Goal: Task Accomplishment & Management: Use online tool/utility

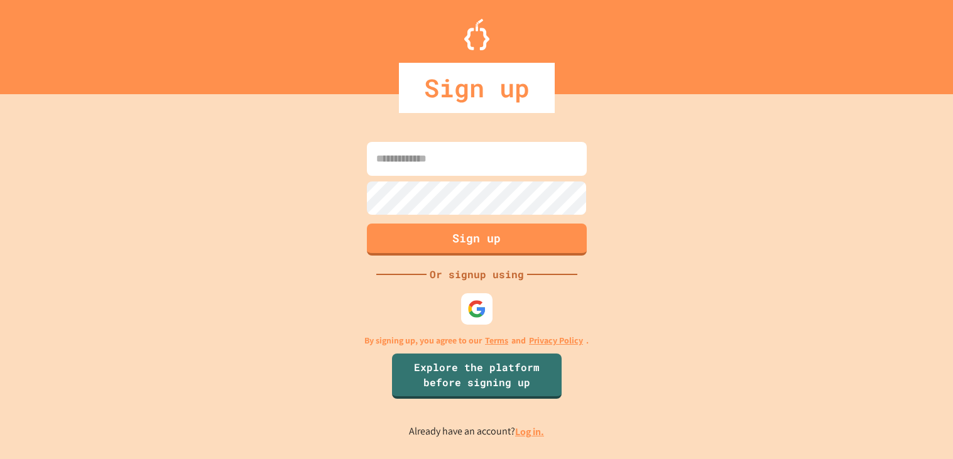
click at [533, 430] on link "Log in." at bounding box center [529, 431] width 29 height 13
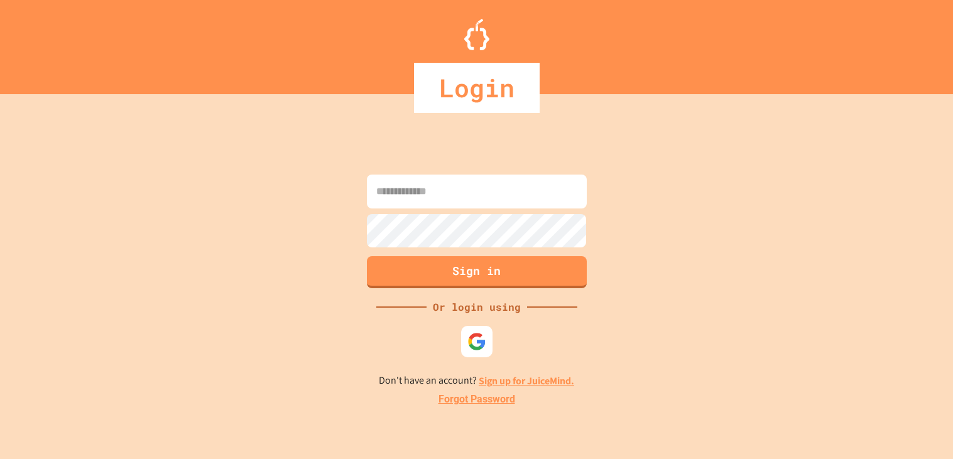
click at [521, 205] on input at bounding box center [477, 192] width 220 height 34
type input "**********"
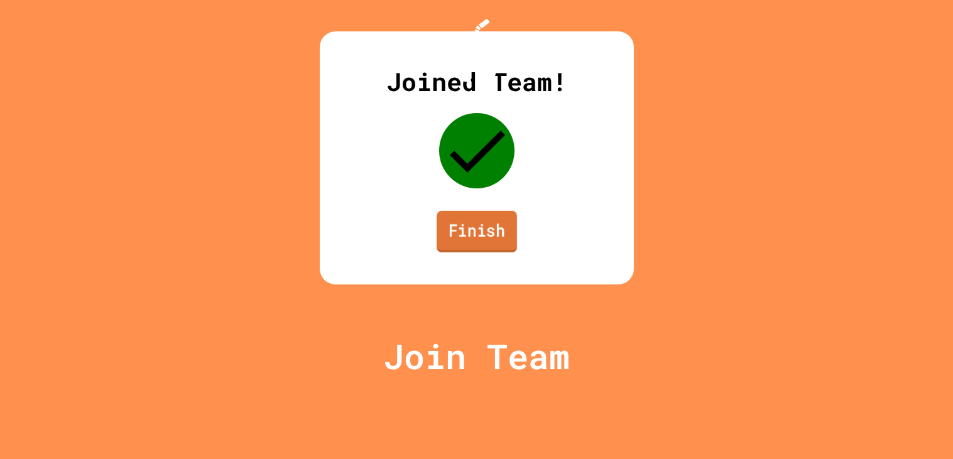
click at [474, 253] on link "Finish" at bounding box center [476, 231] width 80 height 41
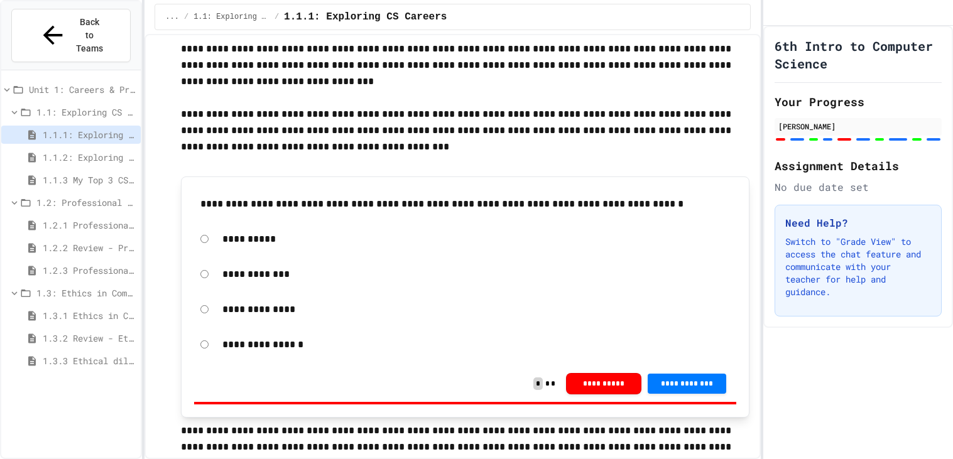
scroll to position [71, 0]
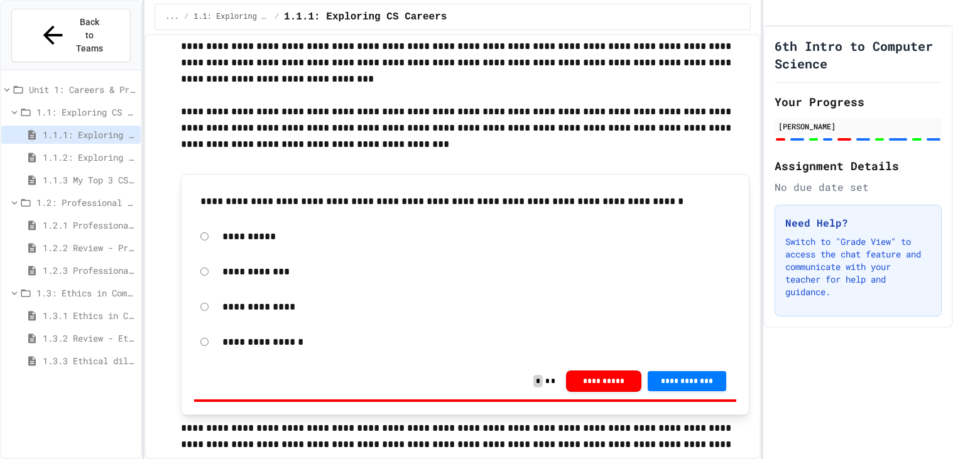
click at [104, 241] on span "1.2.2 Review - Professional Communication" at bounding box center [89, 247] width 93 height 13
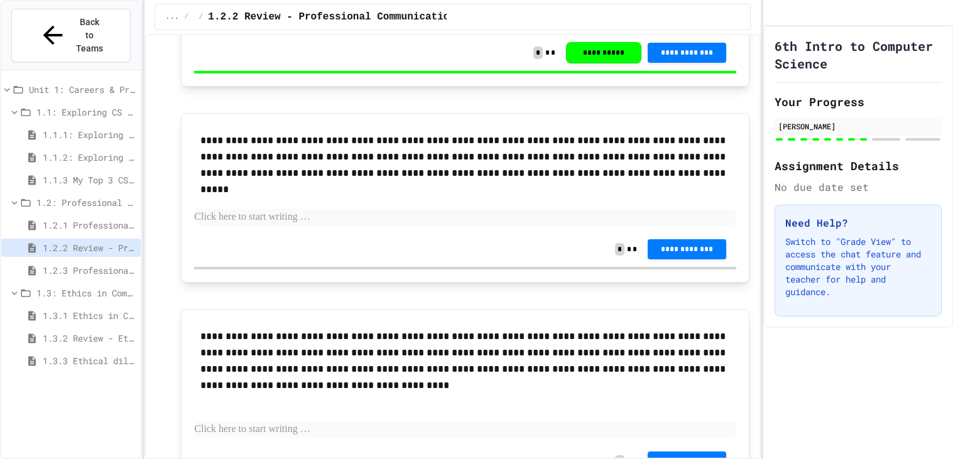
scroll to position [2639, 0]
